Goal: Task Accomplishment & Management: Manage account settings

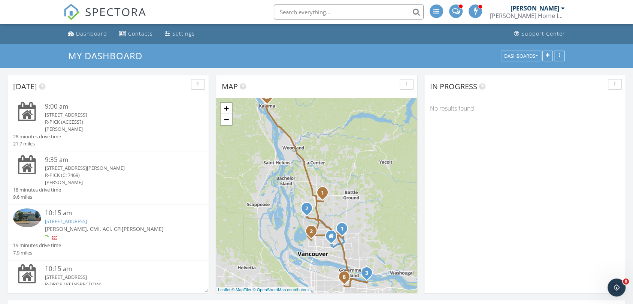
click at [69, 115] on div "3006 NE 199th St, Ridgefield, WA 98642" at bounding box center [116, 114] width 142 height 7
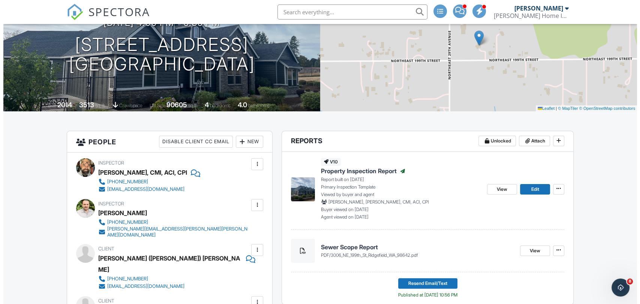
scroll to position [125, 0]
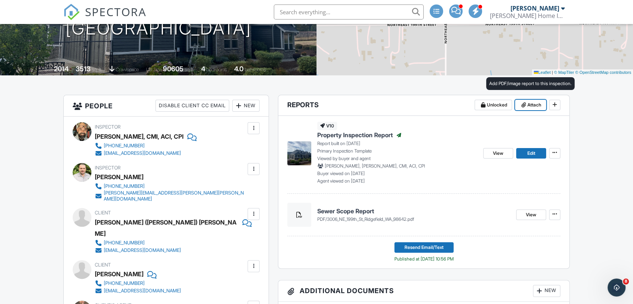
click at [526, 105] on span at bounding box center [523, 104] width 7 height 7
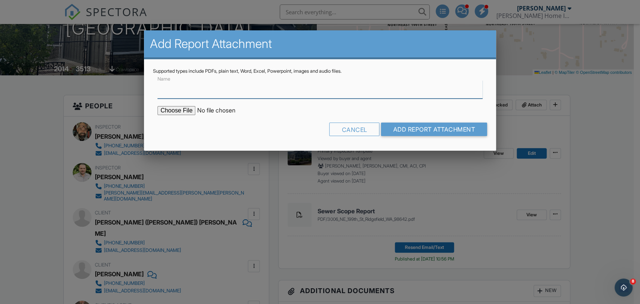
click at [268, 94] on input "Name" at bounding box center [319, 89] width 325 height 18
type input "Radon Report"
click at [187, 109] on input "file" at bounding box center [220, 110] width 127 height 9
type input "C:\fakepath\3006 NE 199th St., Ridgefield, WA 98642 Radon Report.pdf"
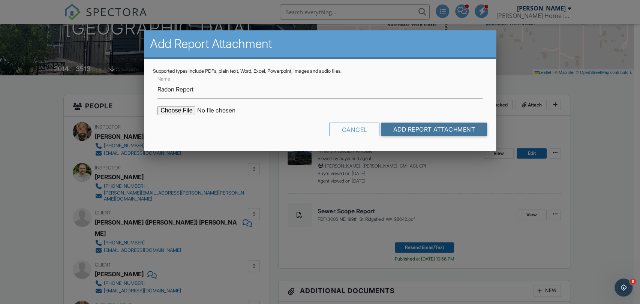
click at [405, 130] on input "Add Report Attachment" at bounding box center [434, 129] width 106 height 13
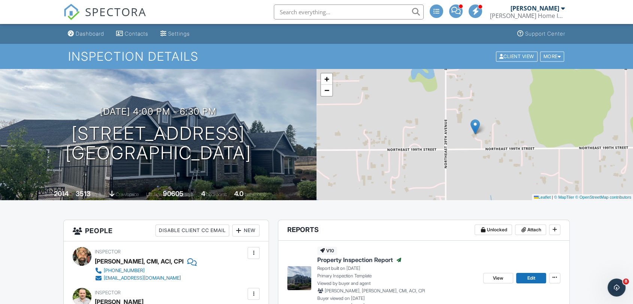
click at [95, 37] on link "Dashboard" at bounding box center [86, 34] width 42 height 14
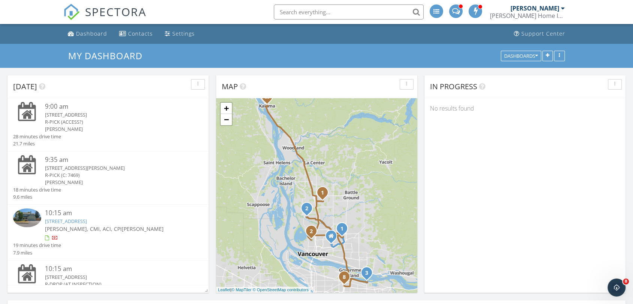
click at [56, 168] on div "[STREET_ADDRESS][PERSON_NAME]" at bounding box center [116, 168] width 142 height 7
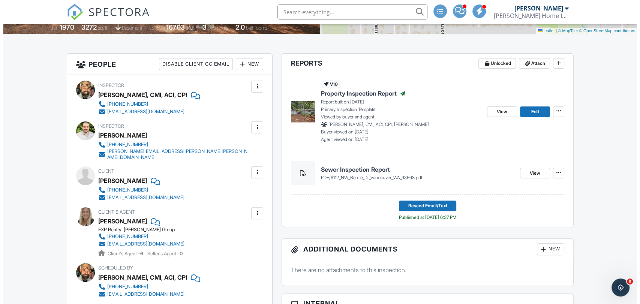
scroll to position [83, 0]
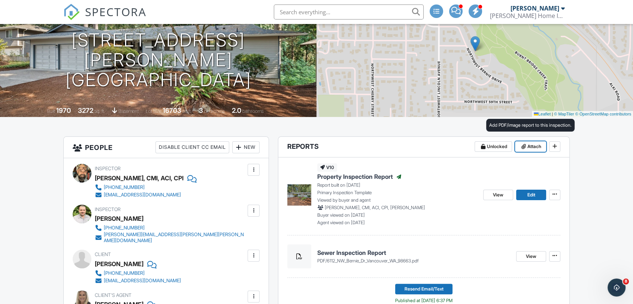
click at [524, 146] on icon at bounding box center [524, 146] width 4 height 5
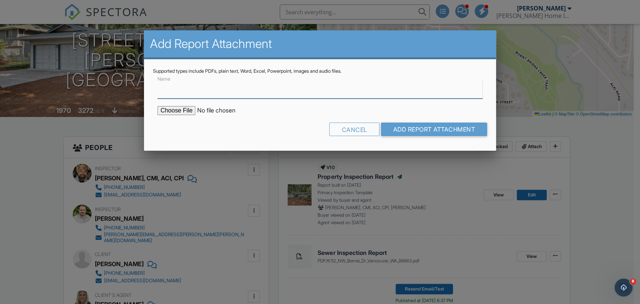
click at [180, 94] on input "Name" at bounding box center [319, 89] width 325 height 18
type input "Radon Report"
click at [185, 111] on input "file" at bounding box center [220, 110] width 127 height 9
type input "C:\fakepath\6112 NW Bernie Dr, Vancouver, WA 98663 Radon Report.pdf"
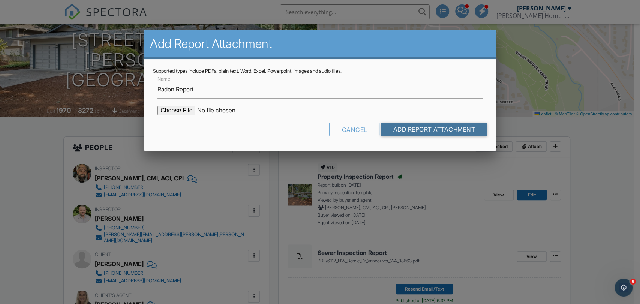
click at [404, 133] on input "Add Report Attachment" at bounding box center [434, 129] width 106 height 13
